Goal: Transaction & Acquisition: Purchase product/service

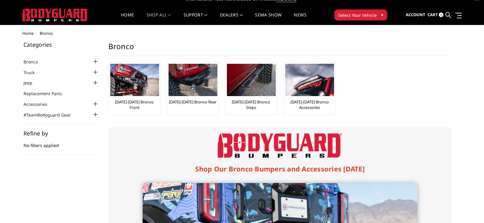
scroll to position [7, 0]
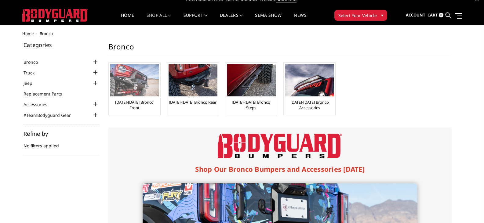
click at [144, 80] on img at bounding box center [134, 80] width 49 height 32
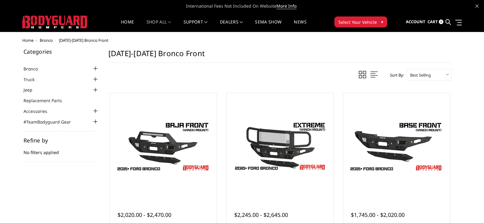
click at [93, 74] on ul "Bronco 2021-2025 Bronco Front 2021-2025 Bronco Rear 2021-2025 Bronco Steps 2021…" at bounding box center [62, 95] width 76 height 60
click at [74, 131] on div "Refine by No filters applied Browse by & Hide Filters Show Filters" at bounding box center [62, 146] width 76 height 31
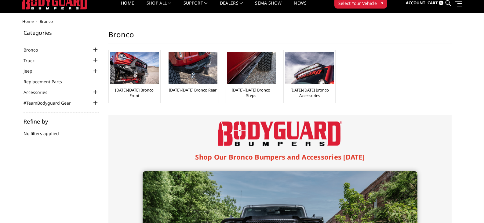
scroll to position [7, 0]
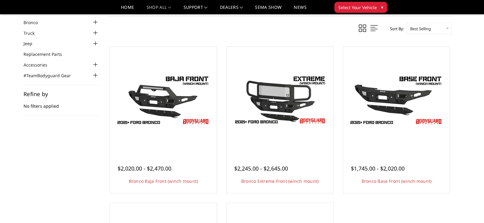
scroll to position [31, 0]
